Goal: Task Accomplishment & Management: Manage account settings

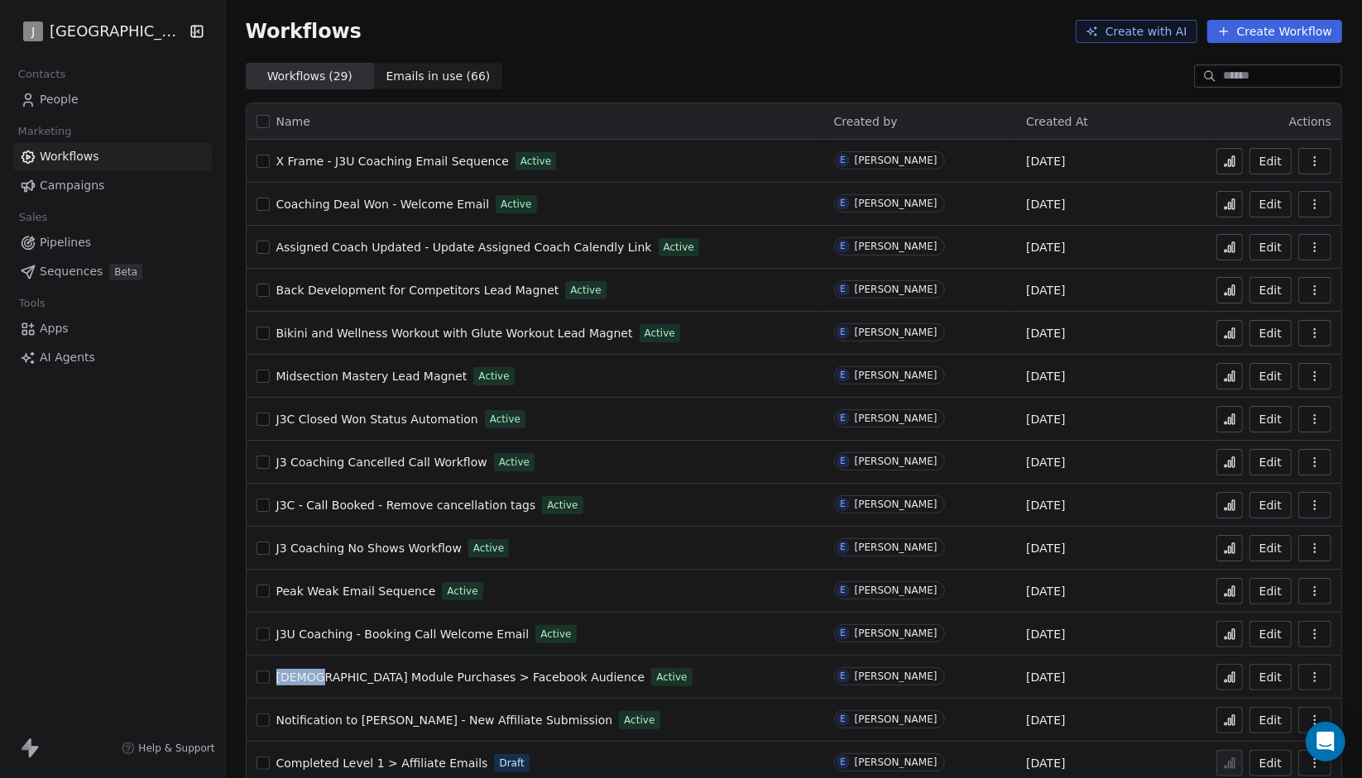
click at [127, 103] on link "People" at bounding box center [112, 99] width 199 height 27
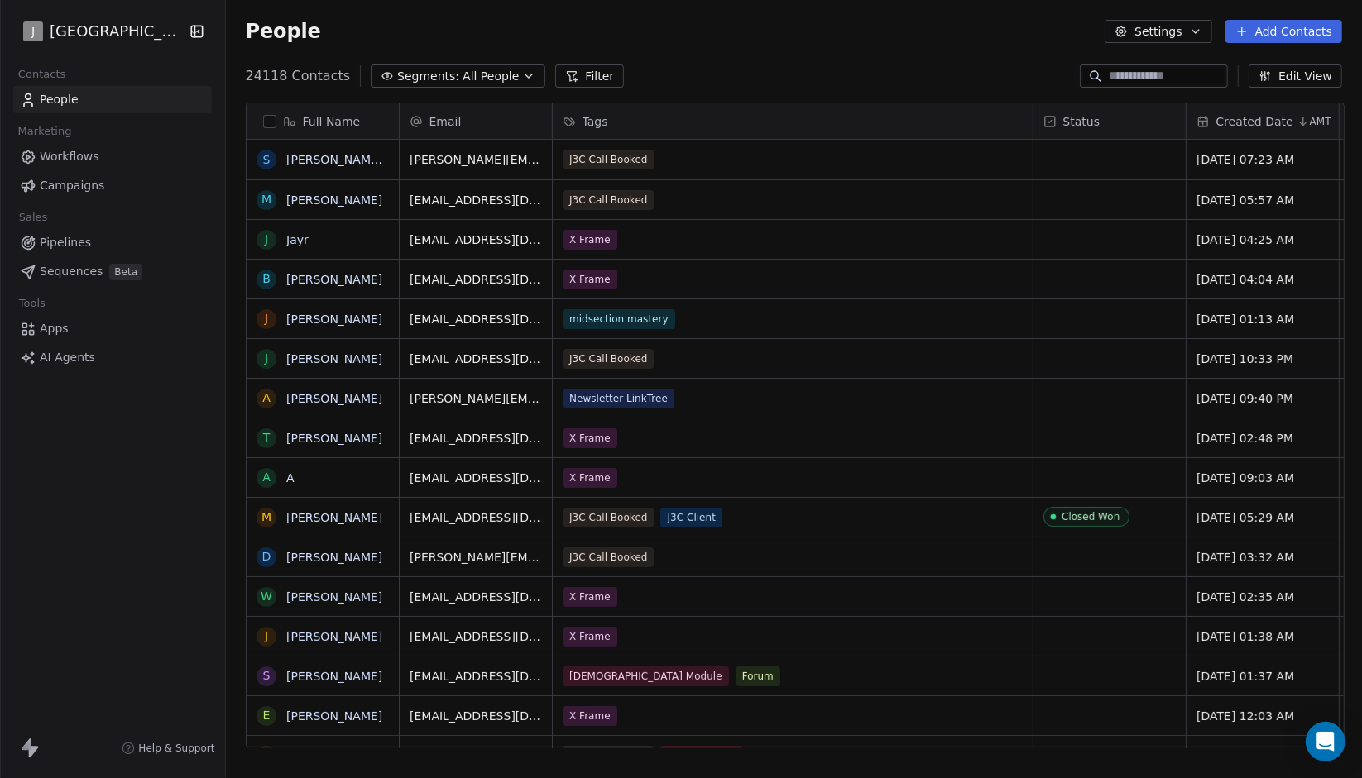
scroll to position [673, 1126]
click at [129, 154] on link "Workflows" at bounding box center [112, 156] width 199 height 27
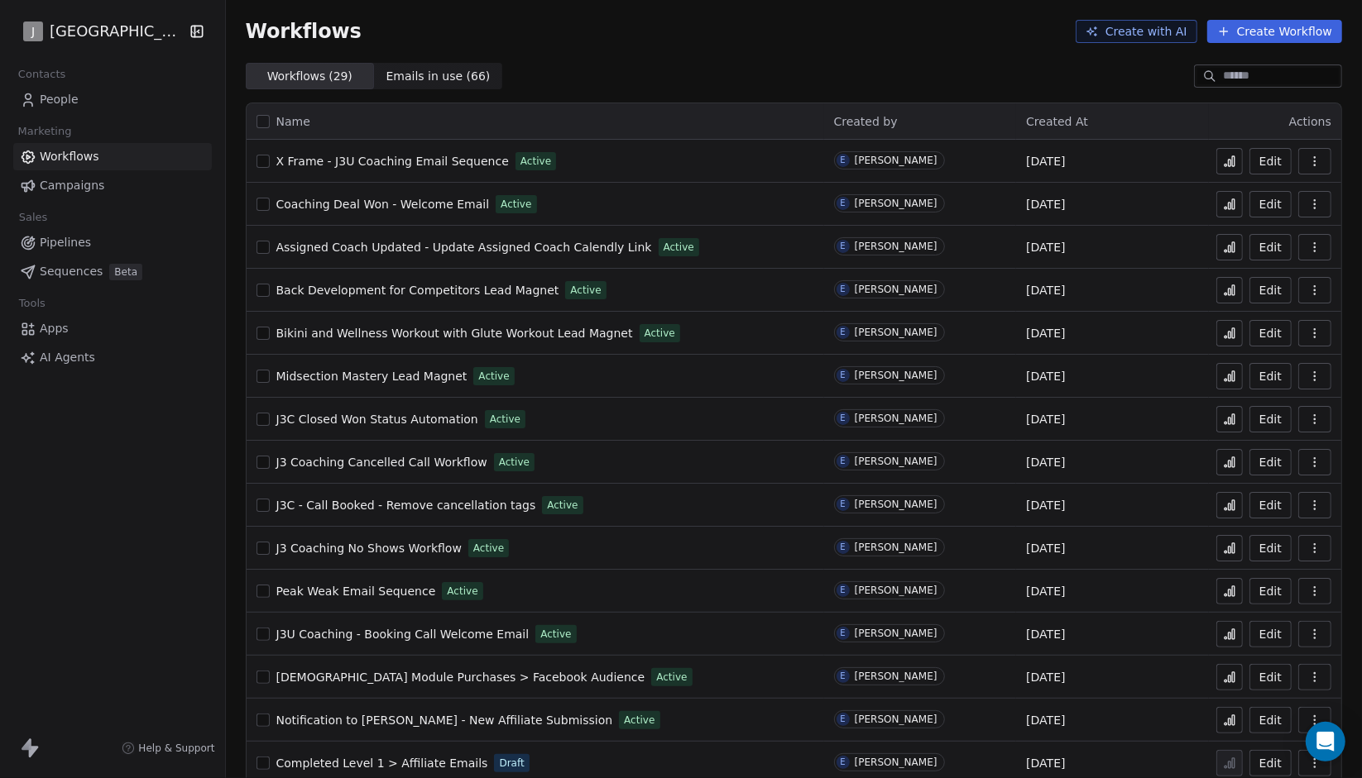
click at [130, 104] on link "People" at bounding box center [112, 99] width 199 height 27
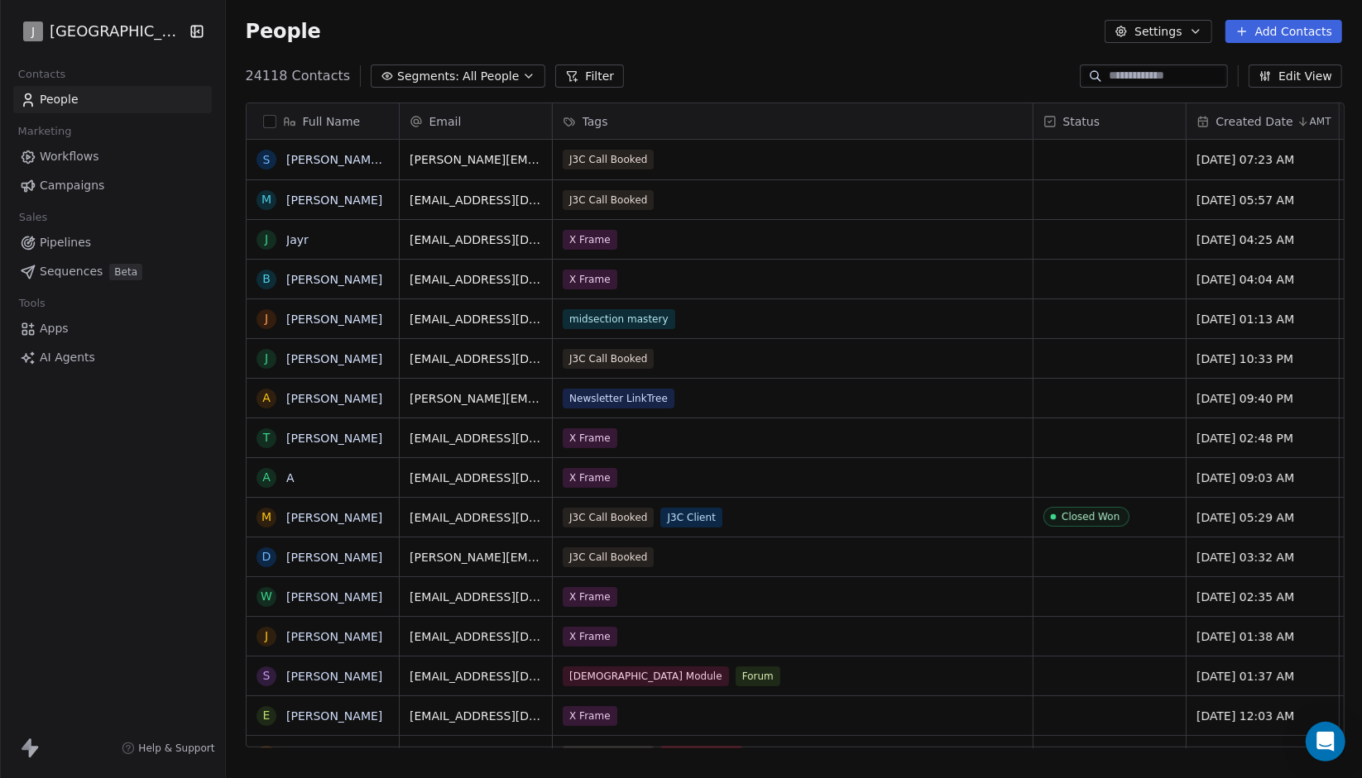
scroll to position [673, 1126]
click at [477, 81] on span "All People" at bounding box center [490, 76] width 56 height 17
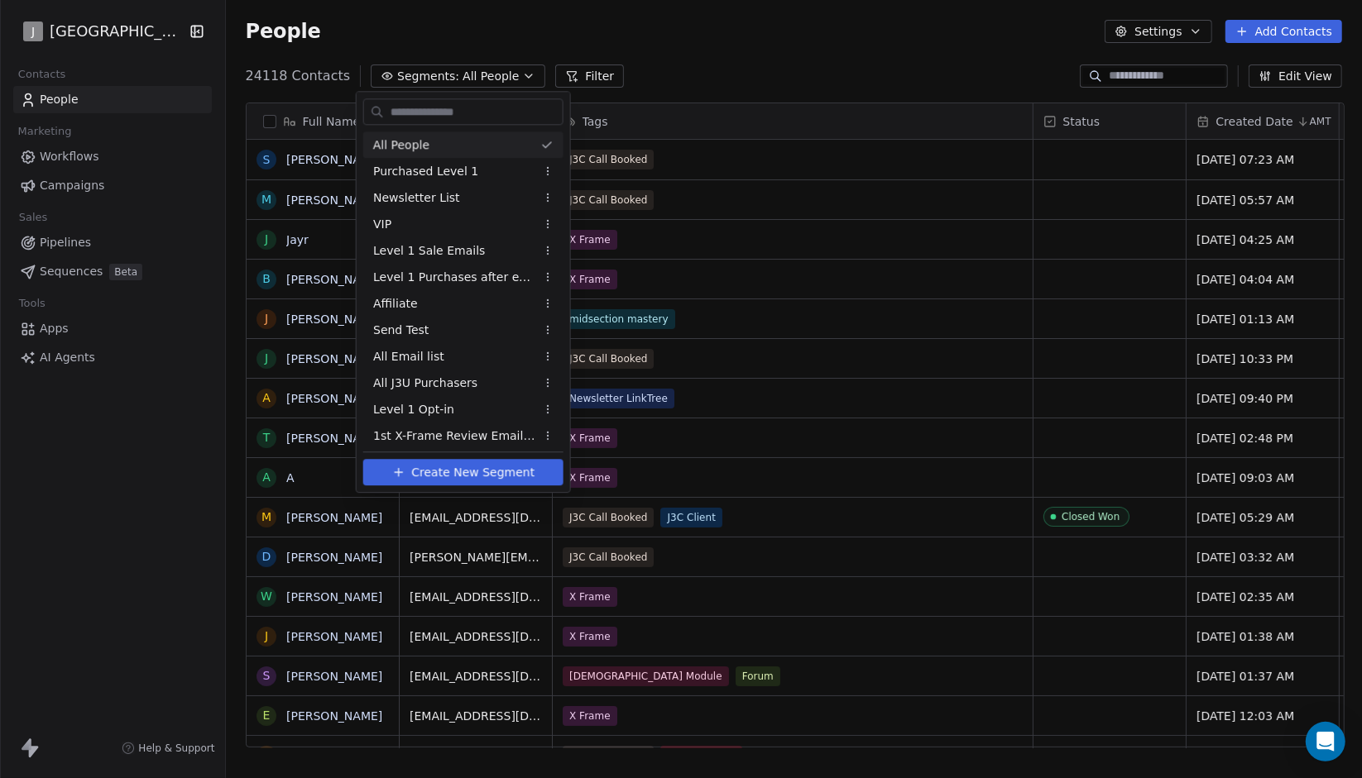
click at [477, 81] on html "J J3 University Contacts People Marketing Workflows Campaigns Sales Pipelines S…" at bounding box center [681, 389] width 1362 height 778
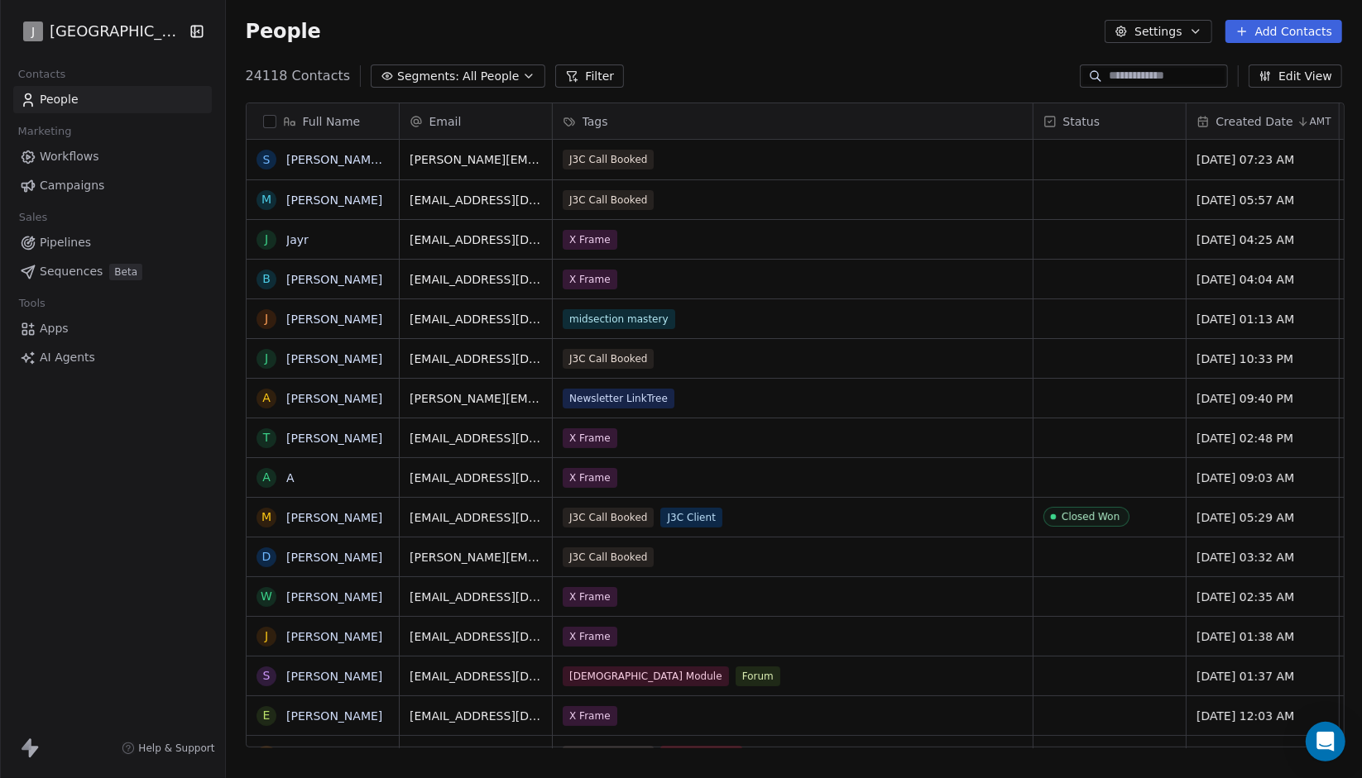
click at [477, 81] on span "All People" at bounding box center [490, 76] width 56 height 17
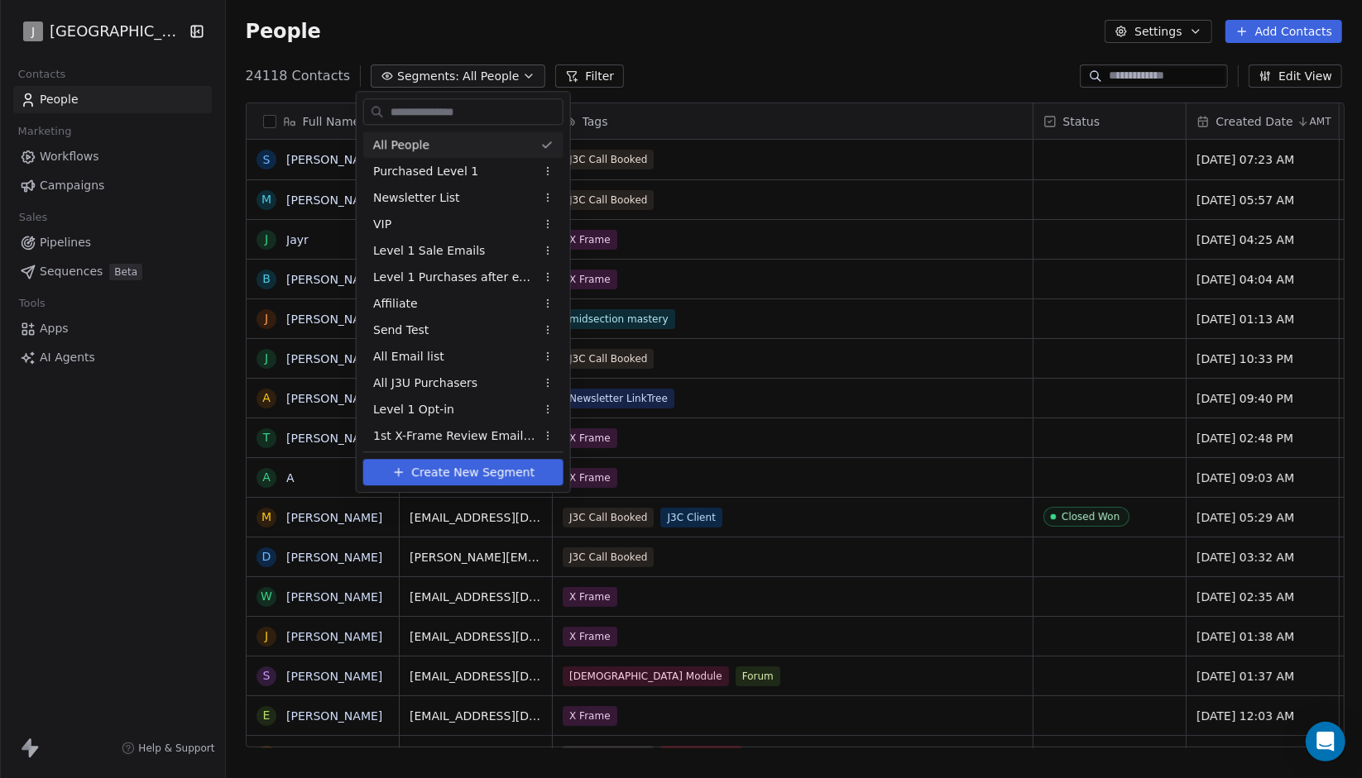
click at [570, 84] on html "J J3 University Contacts People Marketing Workflows Campaigns Sales Pipelines S…" at bounding box center [681, 389] width 1362 height 778
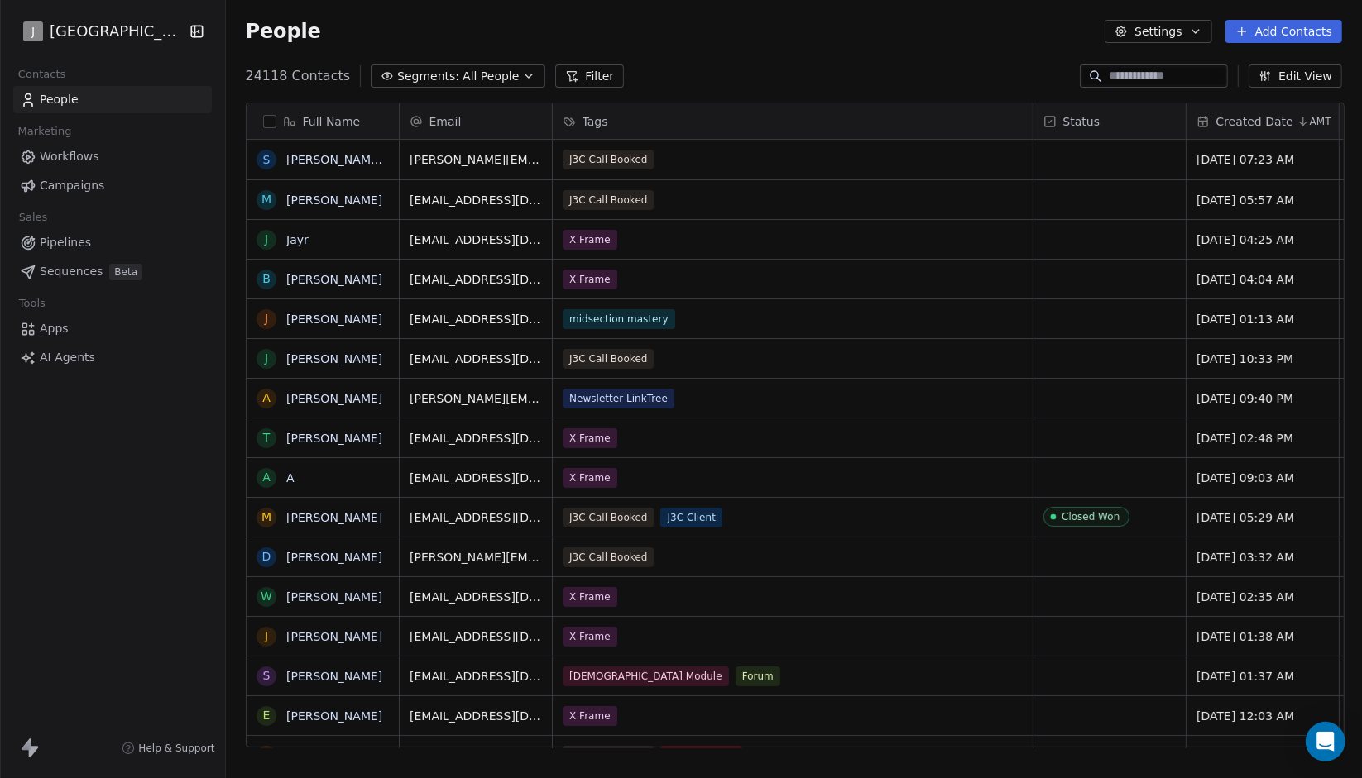
click at [570, 84] on button "Filter" at bounding box center [589, 76] width 69 height 23
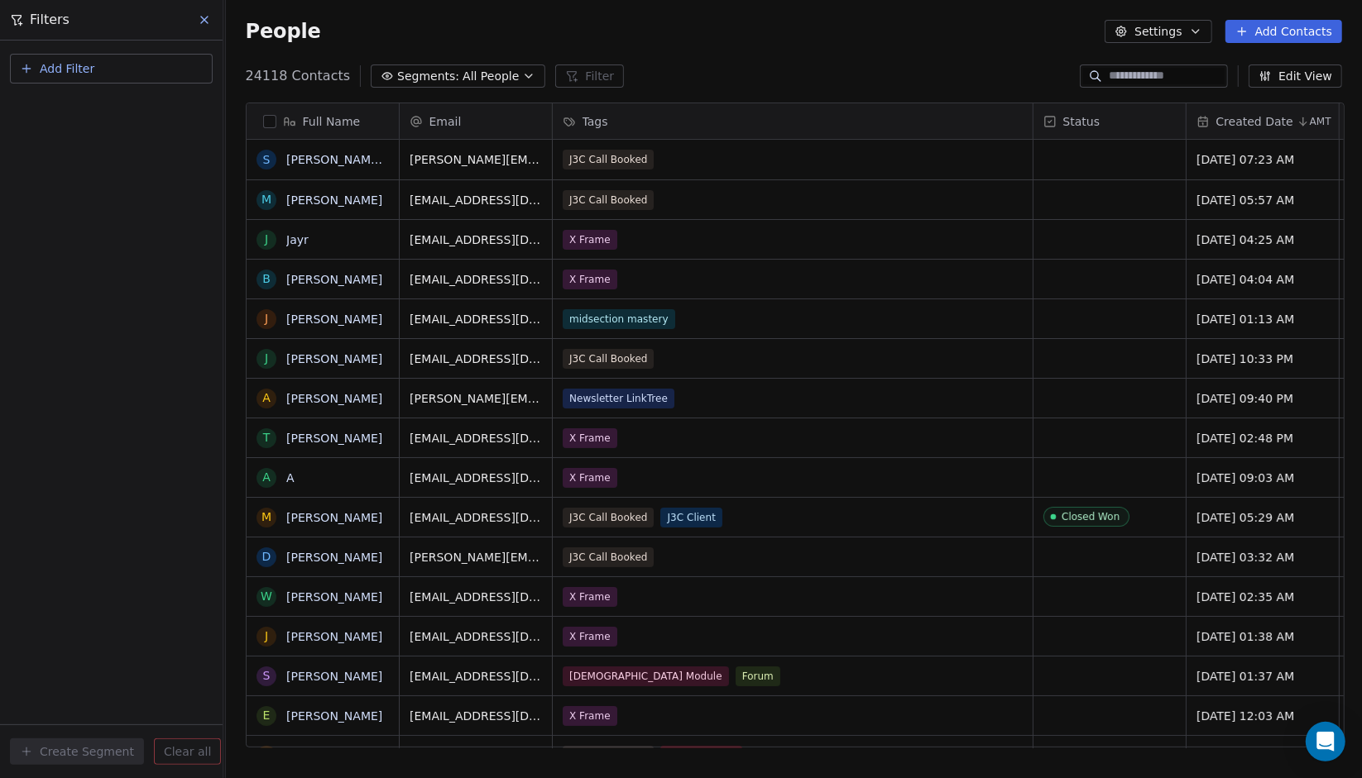
click at [83, 75] on span "Add Filter" at bounding box center [67, 68] width 55 height 17
click at [96, 107] on span "Contact properties" at bounding box center [81, 107] width 108 height 17
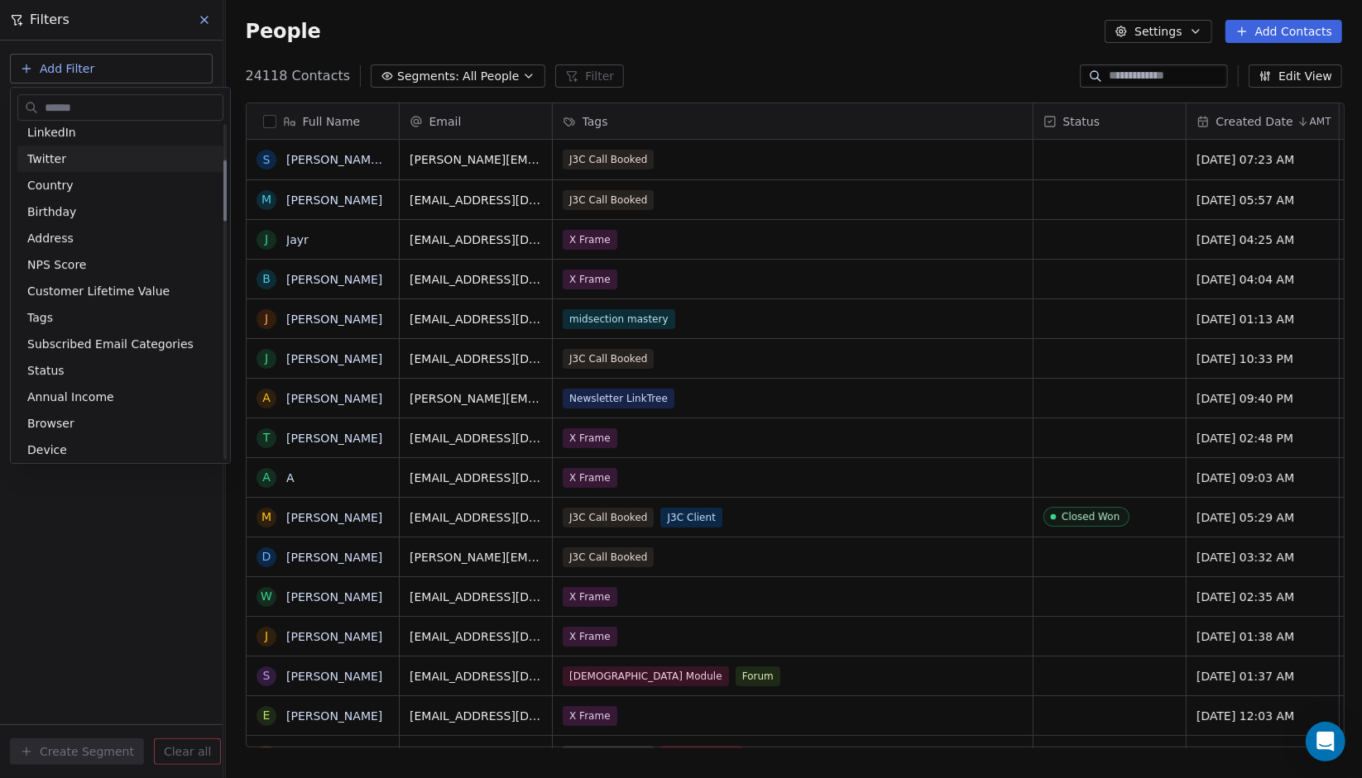
scroll to position [195, 0]
click at [104, 319] on div "Tags" at bounding box center [120, 316] width 186 height 17
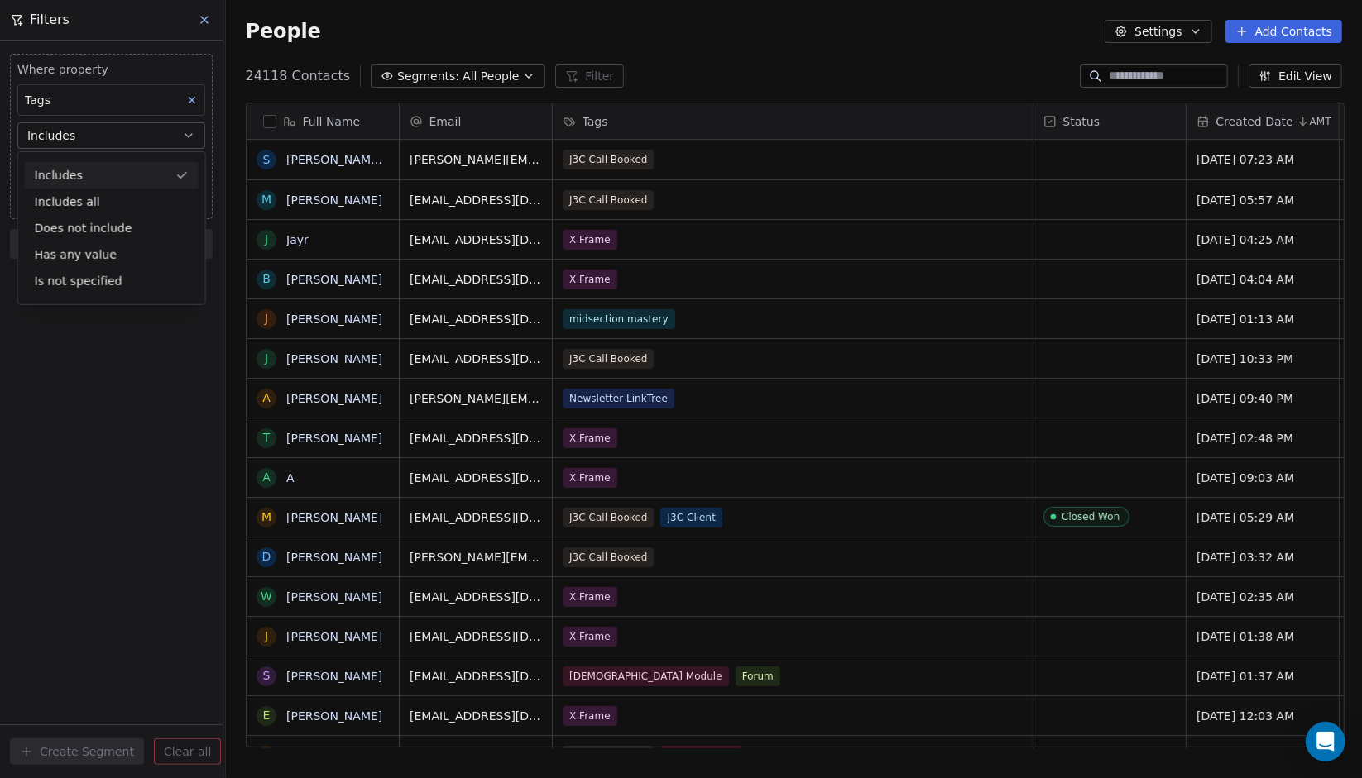
click at [106, 145] on button "Includes" at bounding box center [111, 135] width 188 height 26
click at [103, 167] on body "J J3 University Contacts People Marketing Workflows Campaigns Sales Pipelines S…" at bounding box center [681, 389] width 1362 height 778
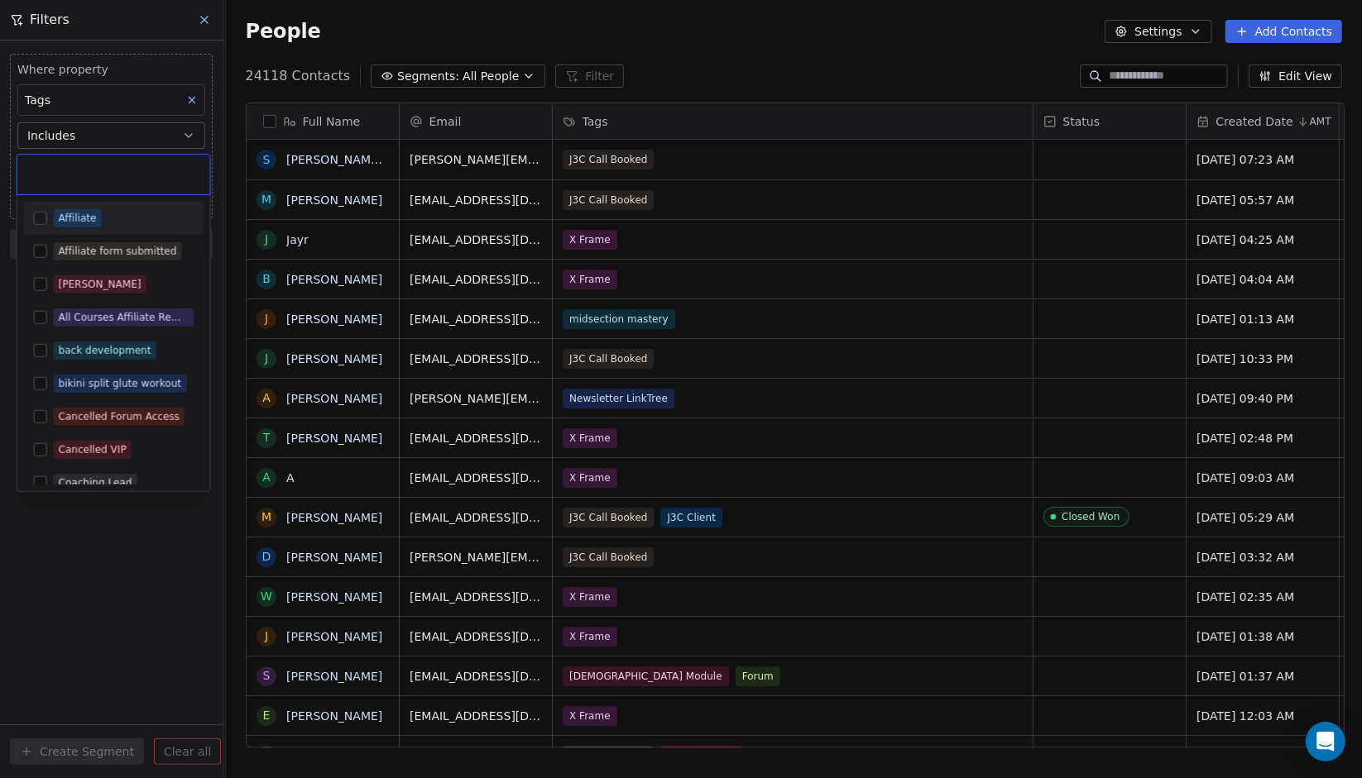
click at [114, 213] on div "Affiliate" at bounding box center [124, 218] width 140 height 18
click at [90, 62] on html "J J3 University Contacts People Marketing Workflows Campaigns Sales Pipelines S…" at bounding box center [681, 389] width 1362 height 778
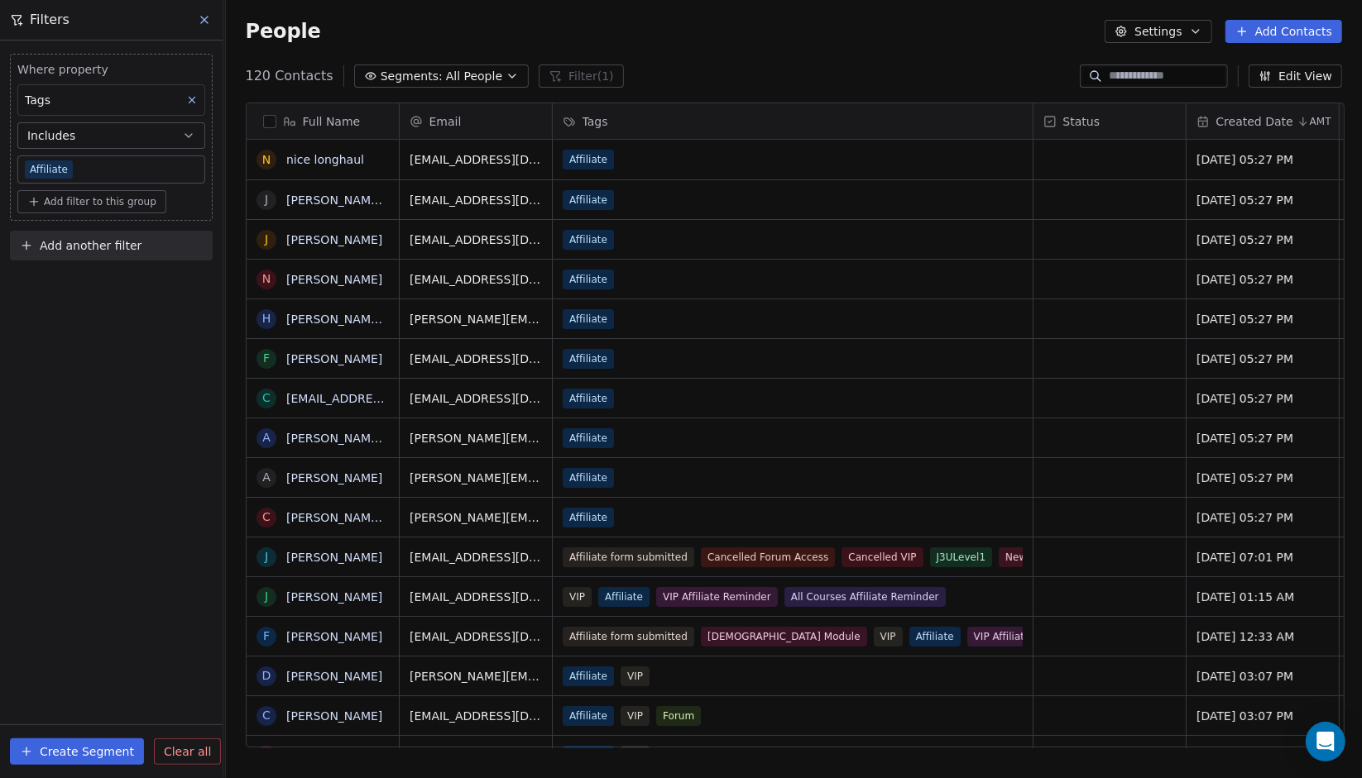
scroll to position [673, 1126]
click at [206, 24] on icon at bounding box center [204, 19] width 13 height 13
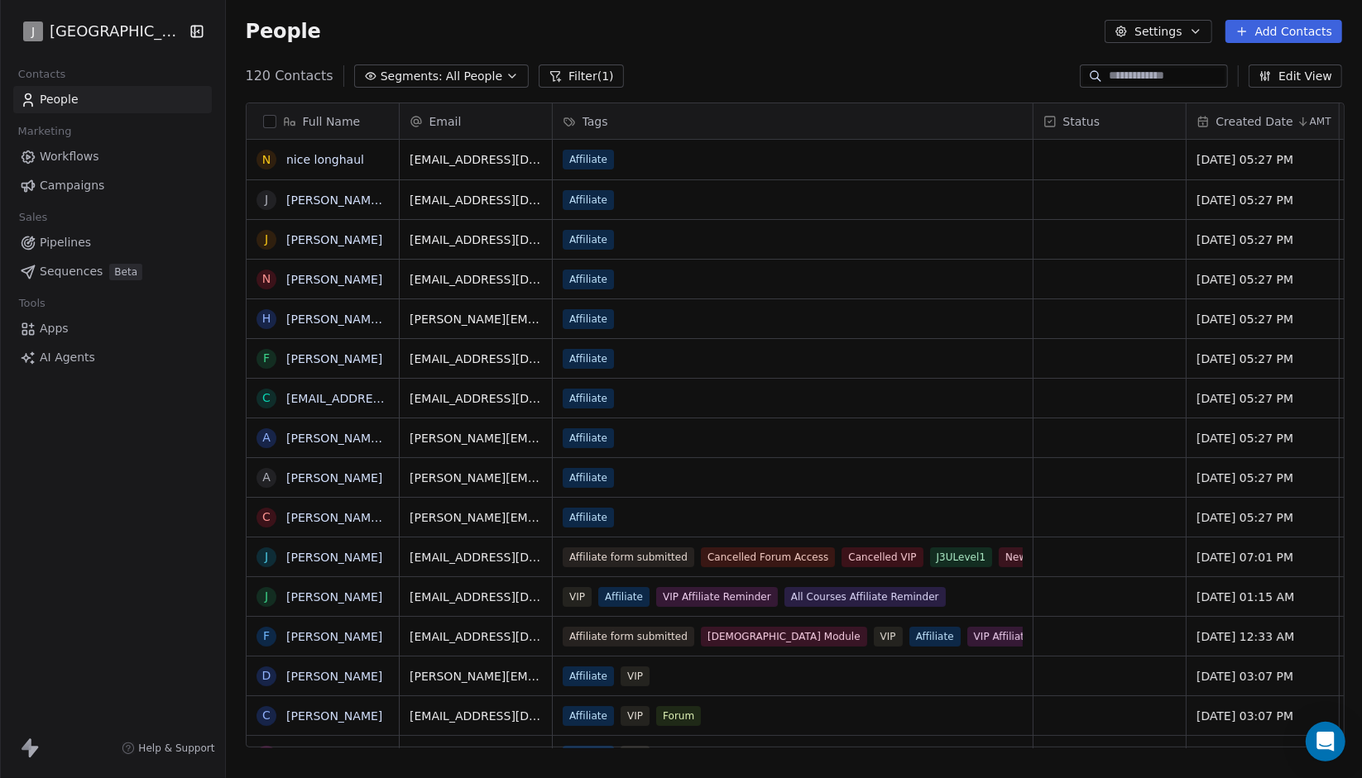
click at [150, 145] on link "Workflows" at bounding box center [112, 156] width 199 height 27
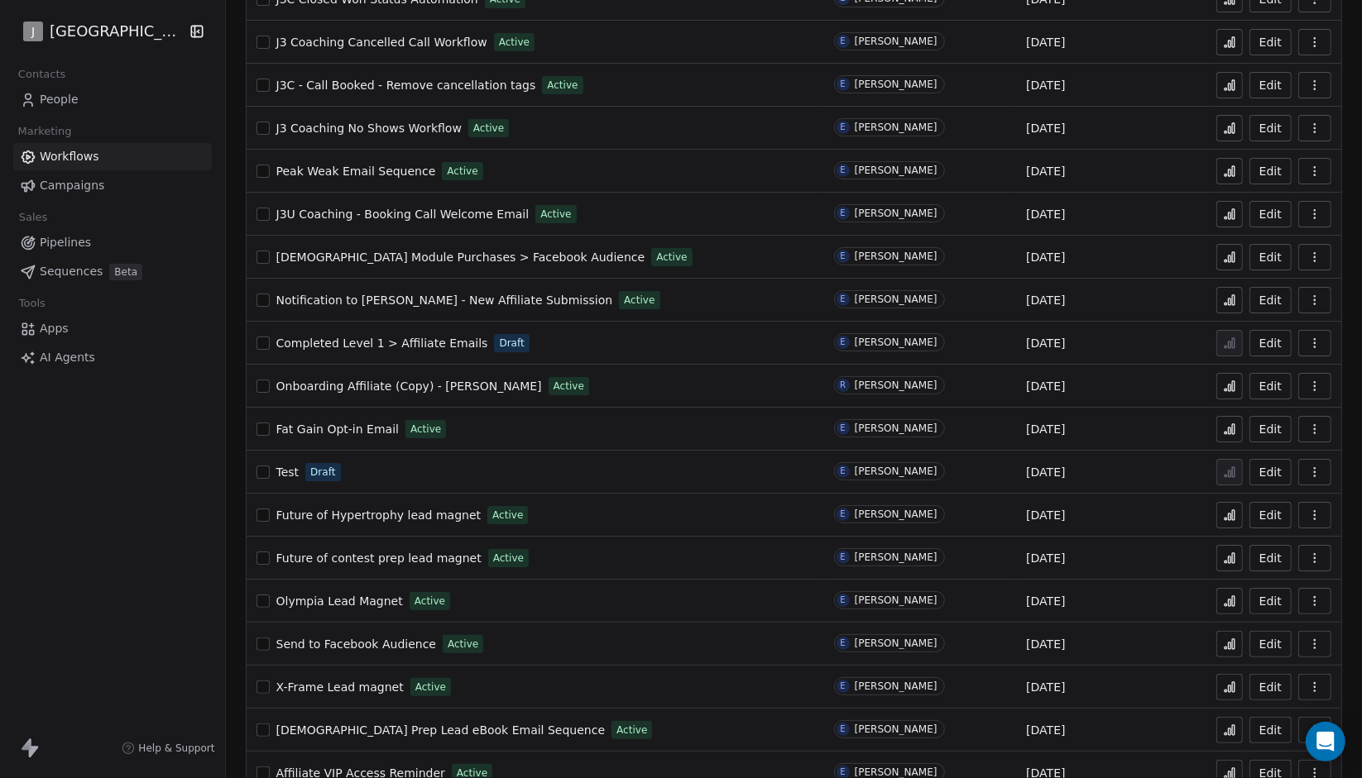
scroll to position [622, 0]
